Goal: Transaction & Acquisition: Obtain resource

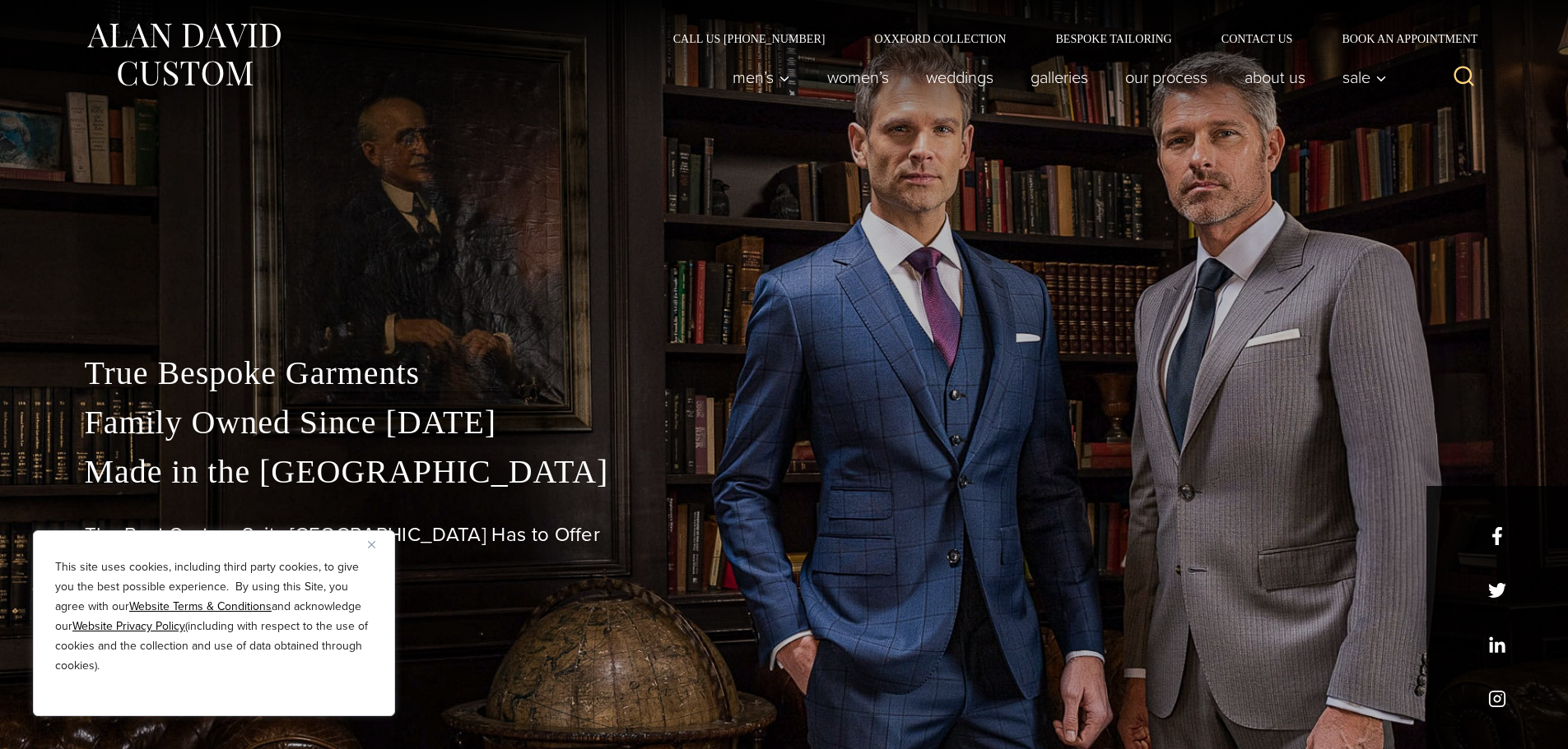
click at [373, 548] on img "Close" at bounding box center [372, 545] width 8 height 8
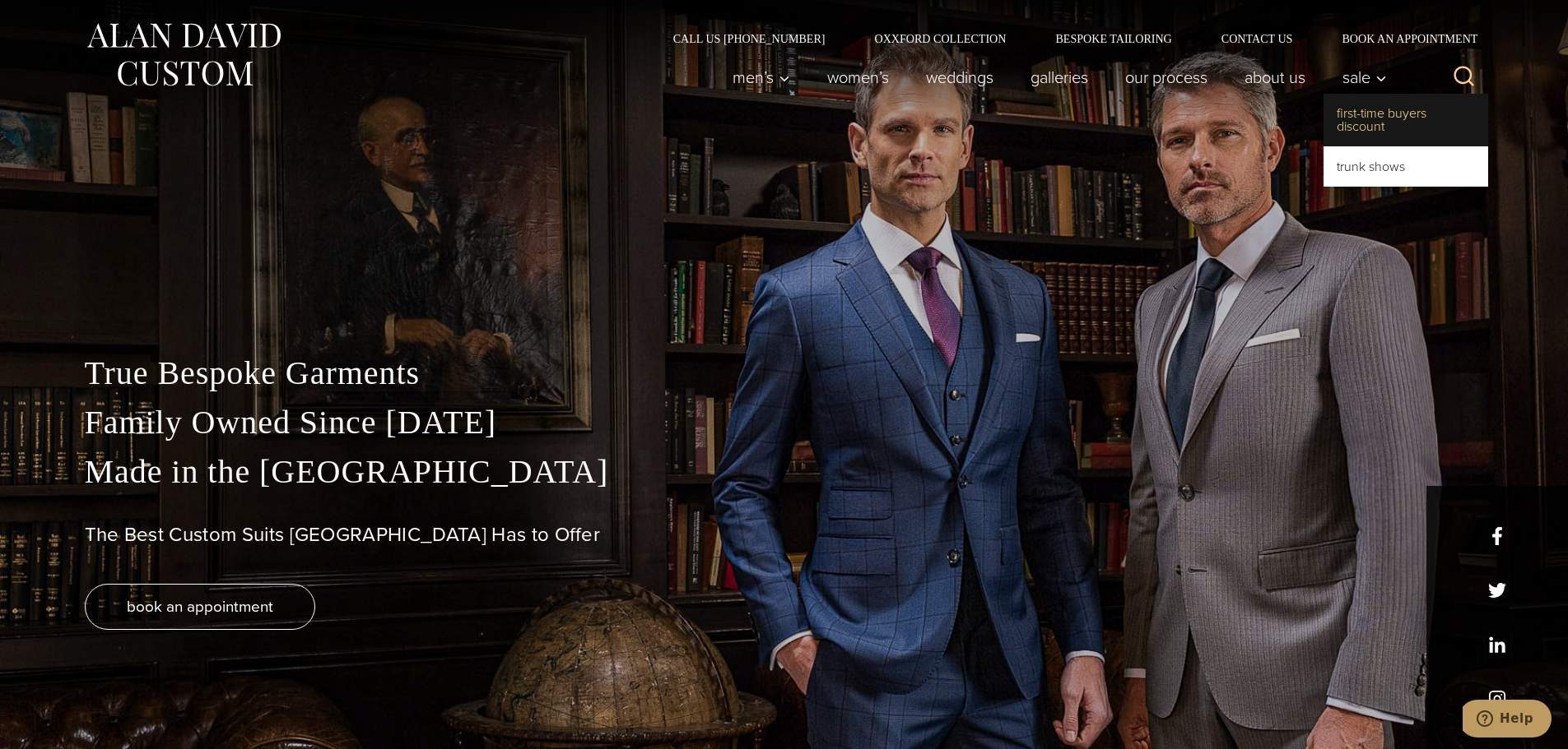
click at [1378, 122] on link "First-Time Buyers Discount" at bounding box center [1406, 120] width 164 height 52
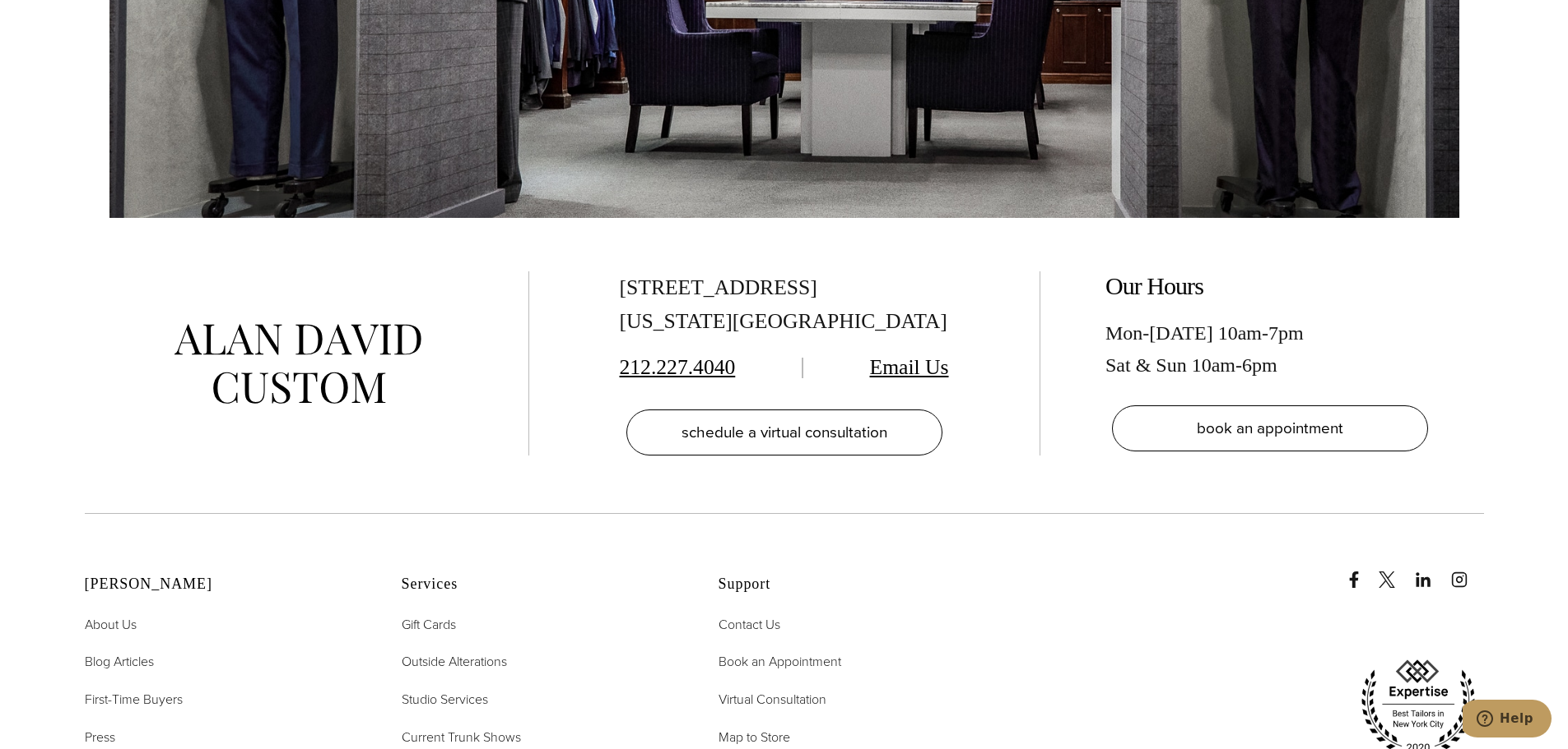
scroll to position [4161, 0]
